Goal: Transaction & Acquisition: Purchase product/service

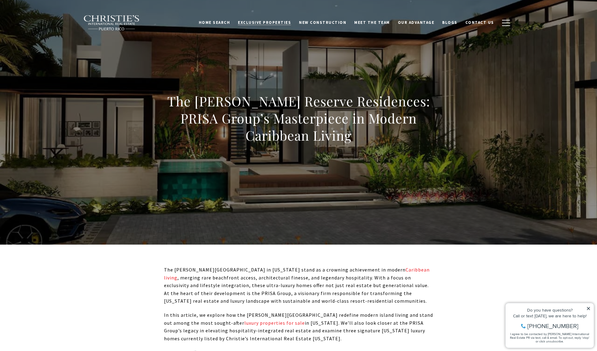
click at [266, 23] on span "Exclusive Properties" at bounding box center [264, 22] width 53 height 5
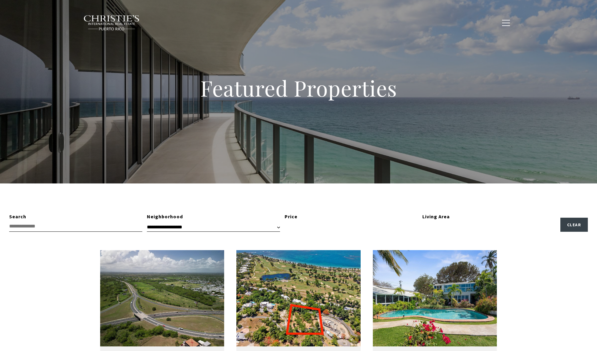
type input "**********"
type input "*********"
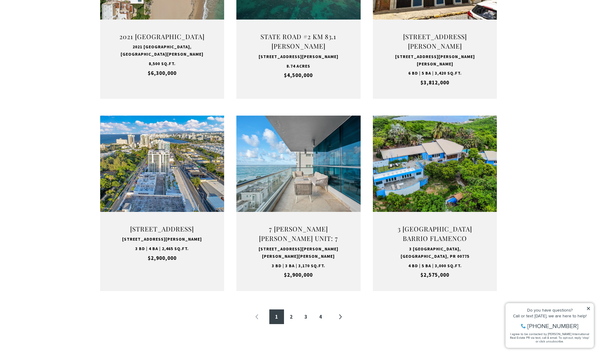
scroll to position [550, 0]
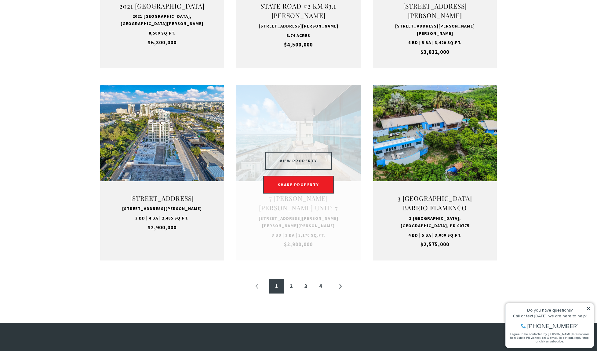
click at [297, 157] on button "VIEW PROPERTY" at bounding box center [298, 161] width 67 height 18
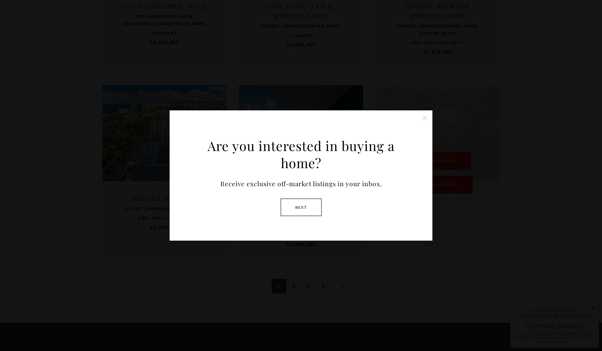
click at [427, 118] on button "Close this option" at bounding box center [424, 118] width 12 height 12
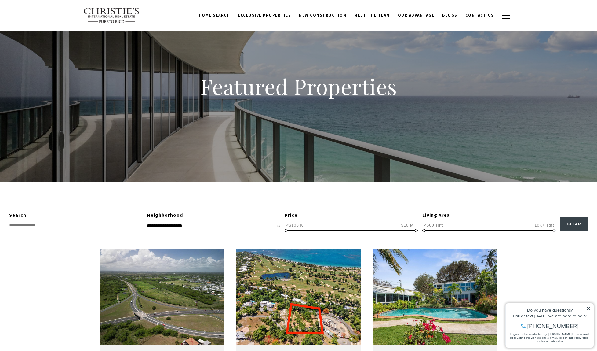
scroll to position [0, 0]
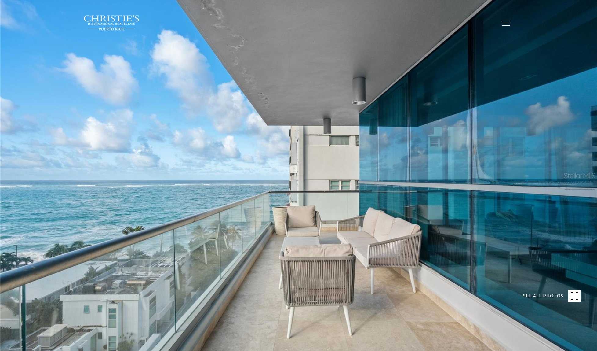
type input "**********"
type input "********"
type input "***"
type input "**********"
type input "**"
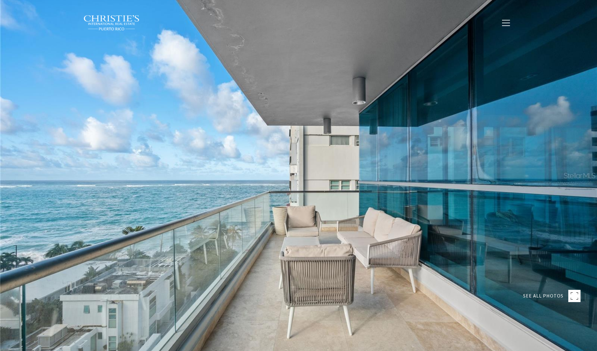
type input "**********"
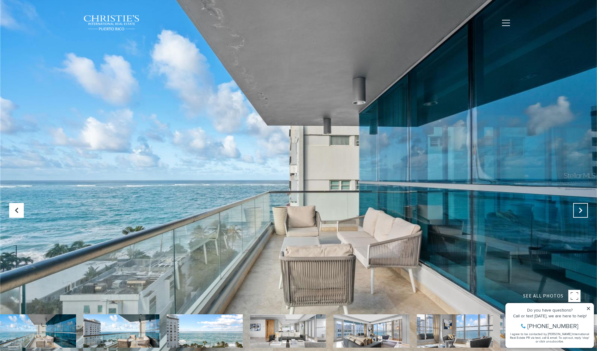
click at [582, 208] on icon at bounding box center [580, 210] width 6 height 6
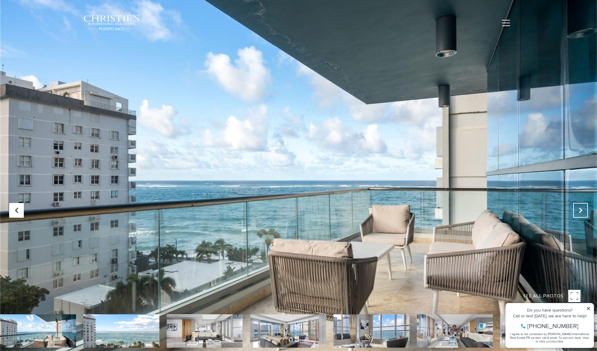
click at [582, 208] on icon "Next Slide" at bounding box center [580, 210] width 6 height 6
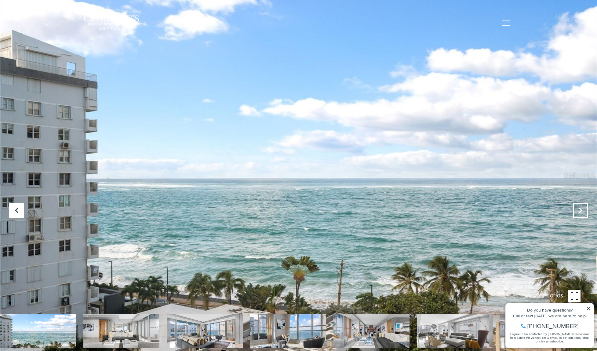
click at [582, 208] on icon "Next Slide" at bounding box center [580, 210] width 6 height 6
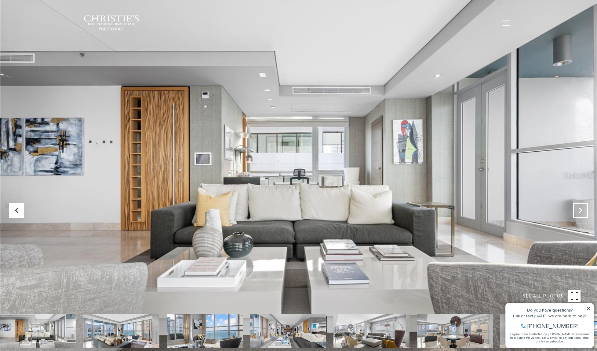
click at [582, 208] on icon "Next Slide" at bounding box center [580, 210] width 6 height 6
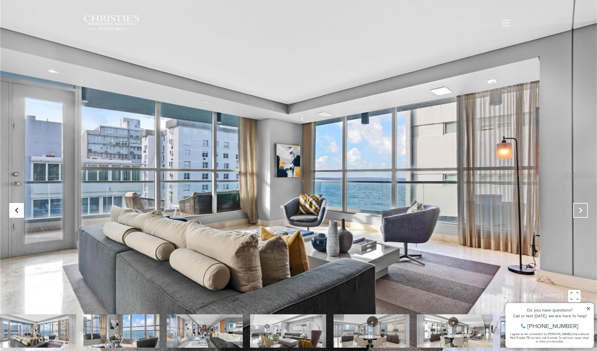
click at [582, 208] on icon "Next Slide" at bounding box center [580, 210] width 6 height 6
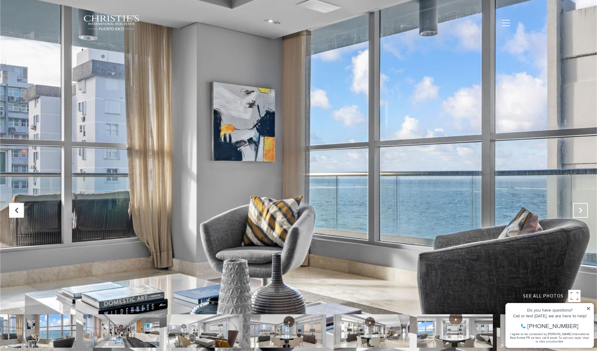
click at [582, 208] on icon "Next Slide" at bounding box center [580, 210] width 6 height 6
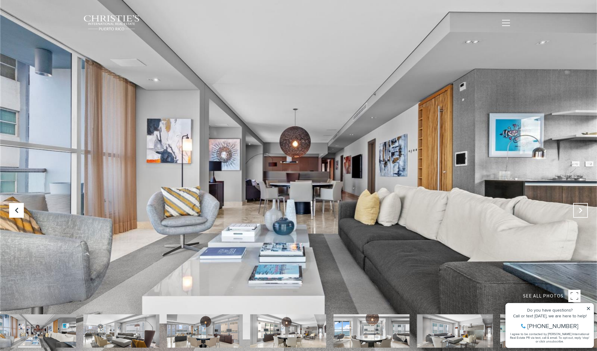
click at [582, 208] on icon "Next Slide" at bounding box center [580, 210] width 6 height 6
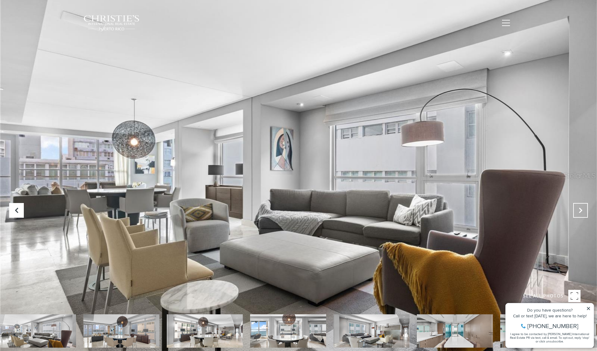
click at [582, 208] on icon "Next Slide" at bounding box center [580, 210] width 6 height 6
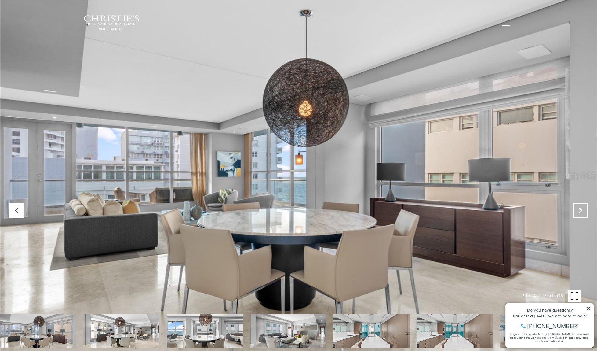
click at [582, 208] on icon "Next Slide" at bounding box center [580, 210] width 6 height 6
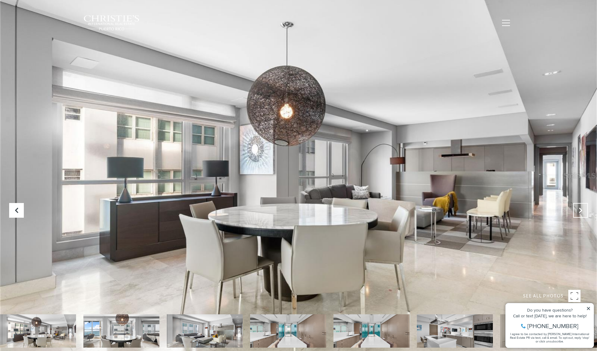
click at [582, 208] on icon "Next Slide" at bounding box center [580, 210] width 6 height 6
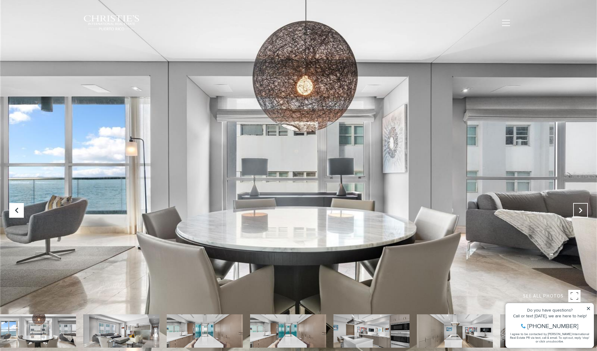
click at [582, 208] on icon "Next Slide" at bounding box center [580, 210] width 6 height 6
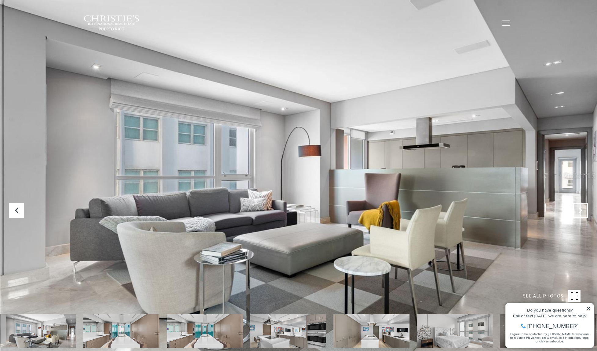
click at [582, 208] on icon "Next Slide" at bounding box center [580, 210] width 6 height 6
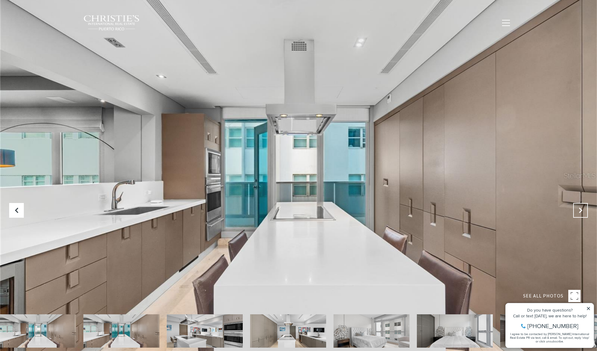
click at [582, 208] on icon "Next Slide" at bounding box center [580, 210] width 6 height 6
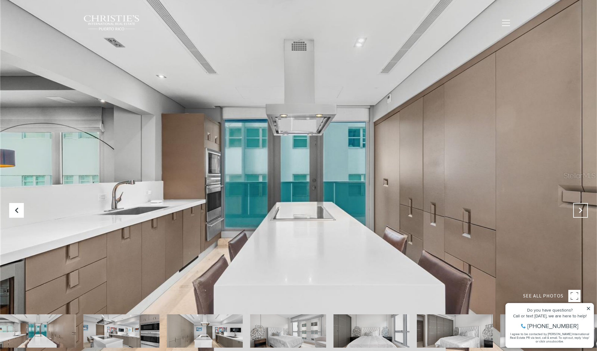
click at [582, 208] on icon "Next Slide" at bounding box center [580, 210] width 6 height 6
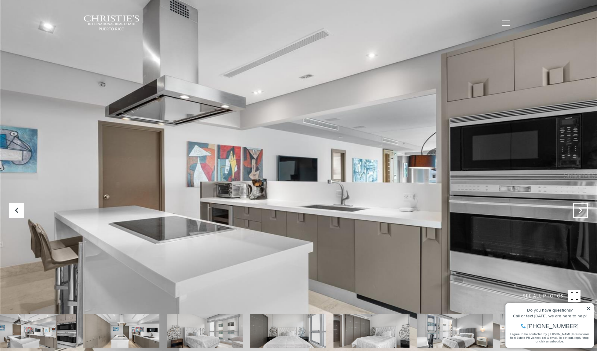
click at [582, 208] on icon "Next Slide" at bounding box center [580, 210] width 6 height 6
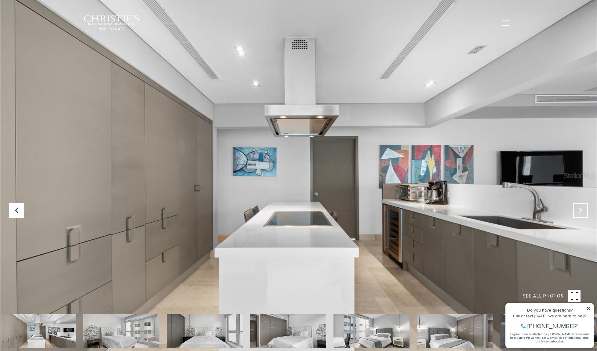
click at [582, 208] on icon "Next Slide" at bounding box center [580, 210] width 6 height 6
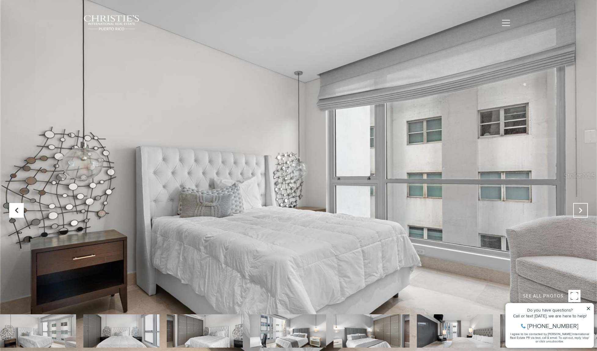
click at [582, 208] on icon "Next Slide" at bounding box center [580, 210] width 6 height 6
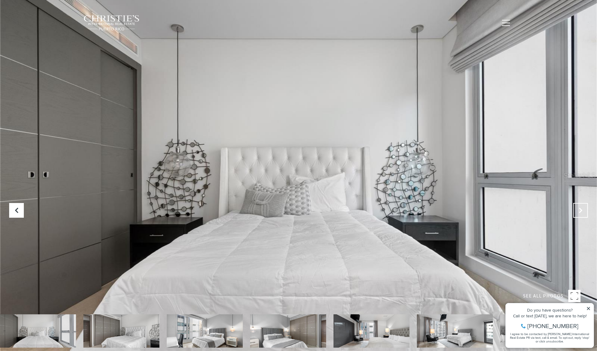
click at [582, 208] on icon "Next Slide" at bounding box center [580, 210] width 6 height 6
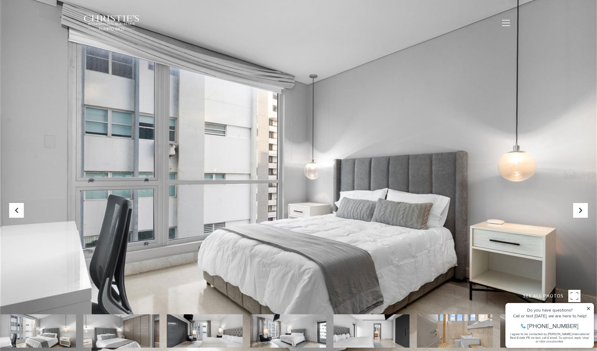
drag, startPoint x: 431, startPoint y: 327, endPoint x: 236, endPoint y: 337, distance: 196.0
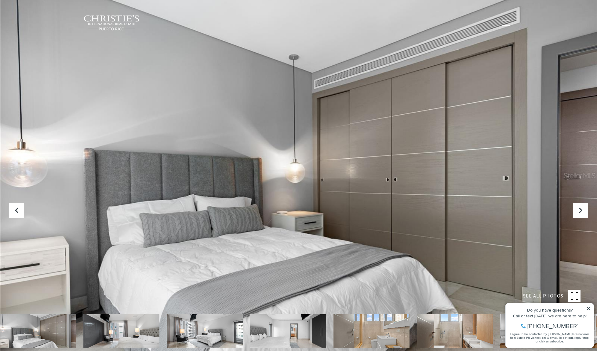
drag, startPoint x: 964, startPoint y: 621, endPoint x: 556, endPoint y: 330, distance: 501.1
drag, startPoint x: 47, startPoint y: 335, endPoint x: 63, endPoint y: 15, distance: 320.8
click at [19, 206] on button "Previous Slide" at bounding box center [16, 210] width 15 height 15
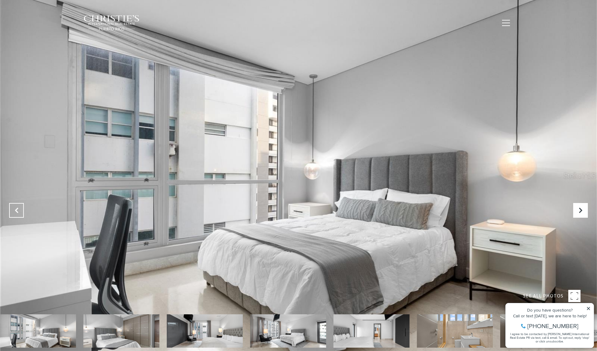
click at [19, 206] on button "Previous Slide" at bounding box center [16, 210] width 15 height 15
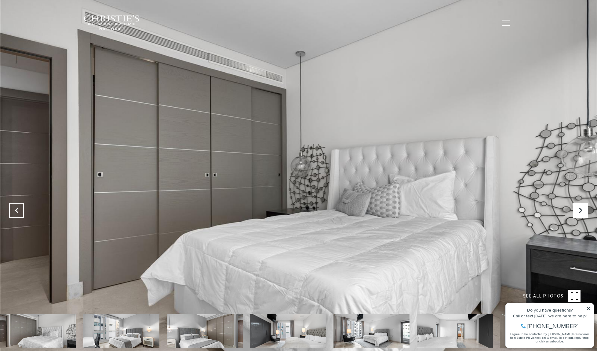
click at [19, 206] on button "Previous Slide" at bounding box center [16, 210] width 15 height 15
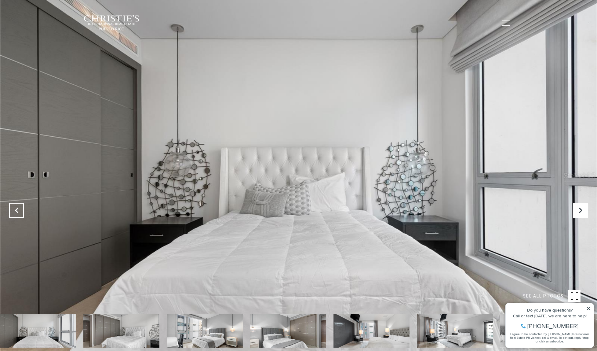
click at [19, 207] on button "Previous Slide" at bounding box center [16, 210] width 15 height 15
click at [19, 207] on icon "Previous Slide" at bounding box center [16, 210] width 6 height 6
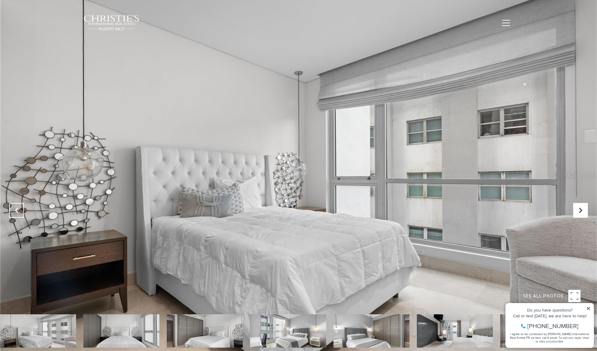
click at [19, 207] on icon "Previous Slide" at bounding box center [16, 210] width 6 height 6
click at [20, 207] on button "Previous Slide" at bounding box center [16, 210] width 15 height 15
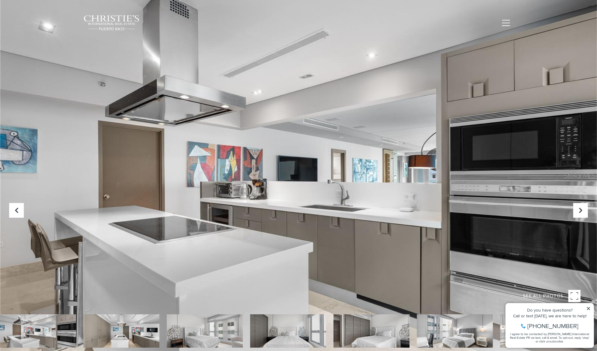
drag, startPoint x: 536, startPoint y: 625, endPoint x: 508, endPoint y: 308, distance: 318.7
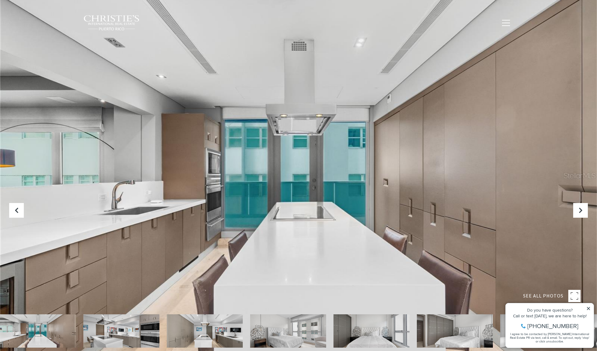
drag, startPoint x: 22, startPoint y: 334, endPoint x: 461, endPoint y: 306, distance: 440.1
click at [463, 305] on div "SEE ALL PHOTOS" at bounding box center [298, 214] width 597 height 429
click at [32, 324] on img at bounding box center [38, 330] width 76 height 33
